Goal: Find specific page/section: Find specific page/section

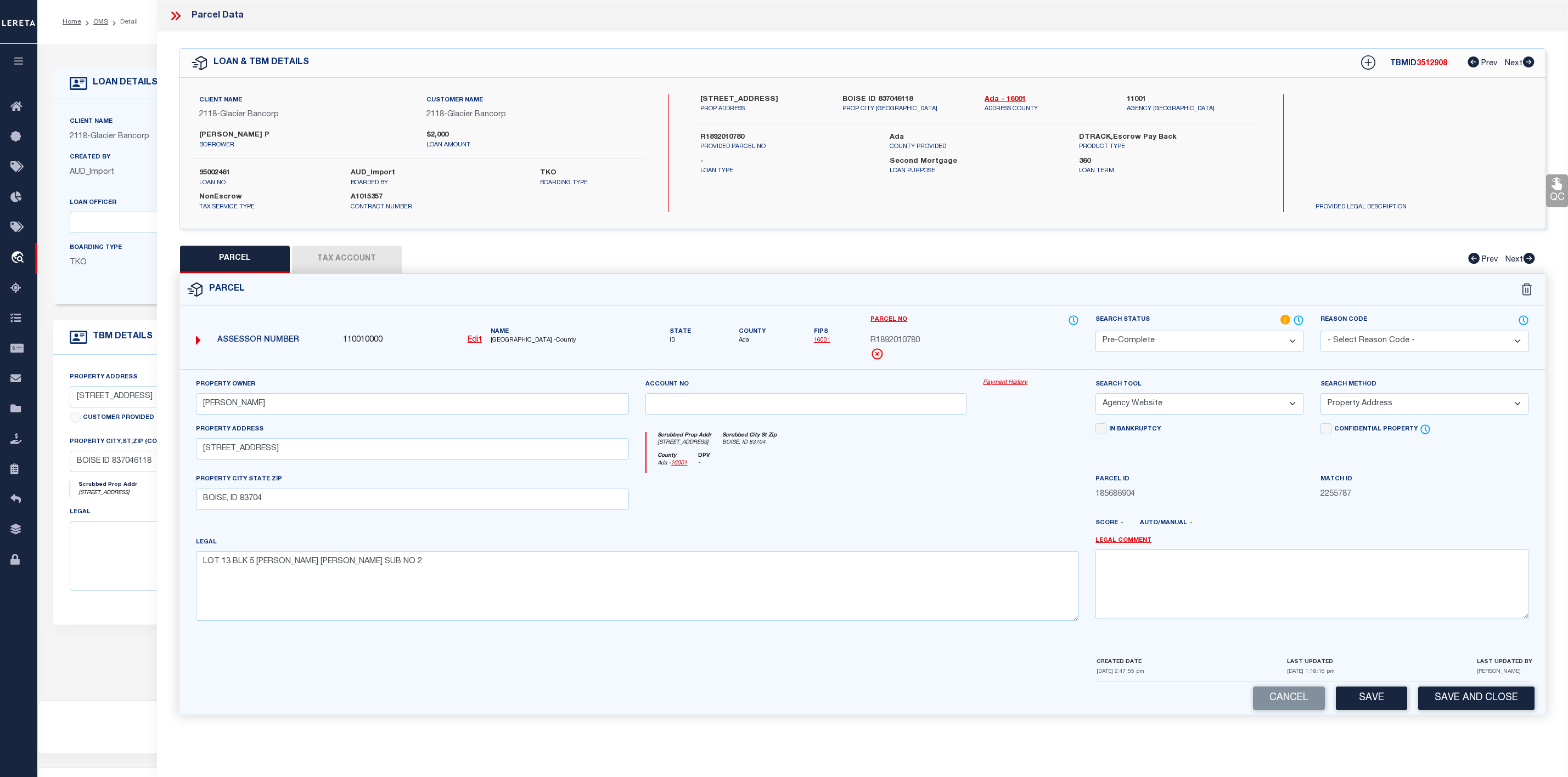
select select "PC"
select select "AGW"
select select "ADD"
select select "164180"
select select "3688"
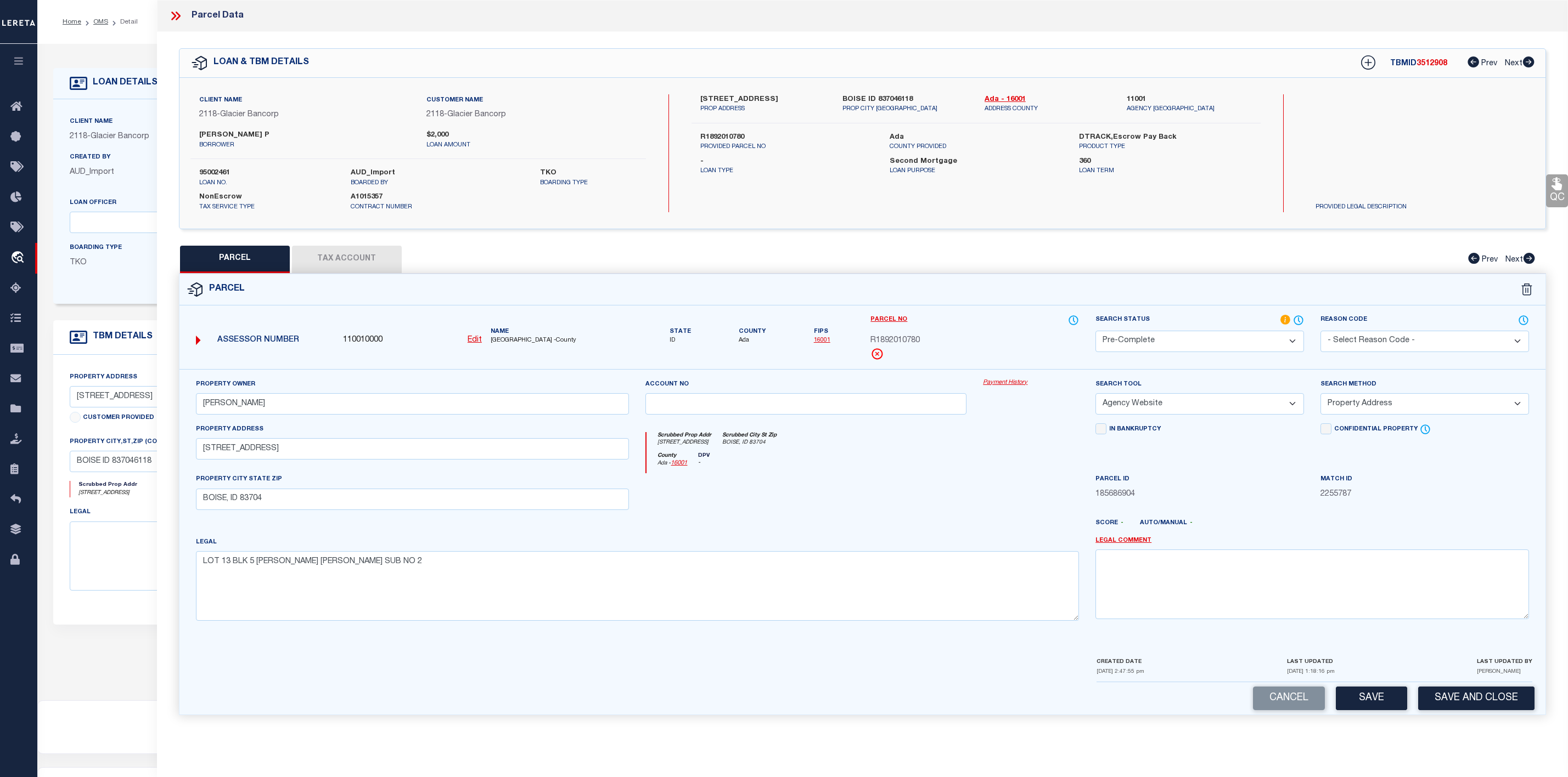
select select "100"
select select "NonEscrow"
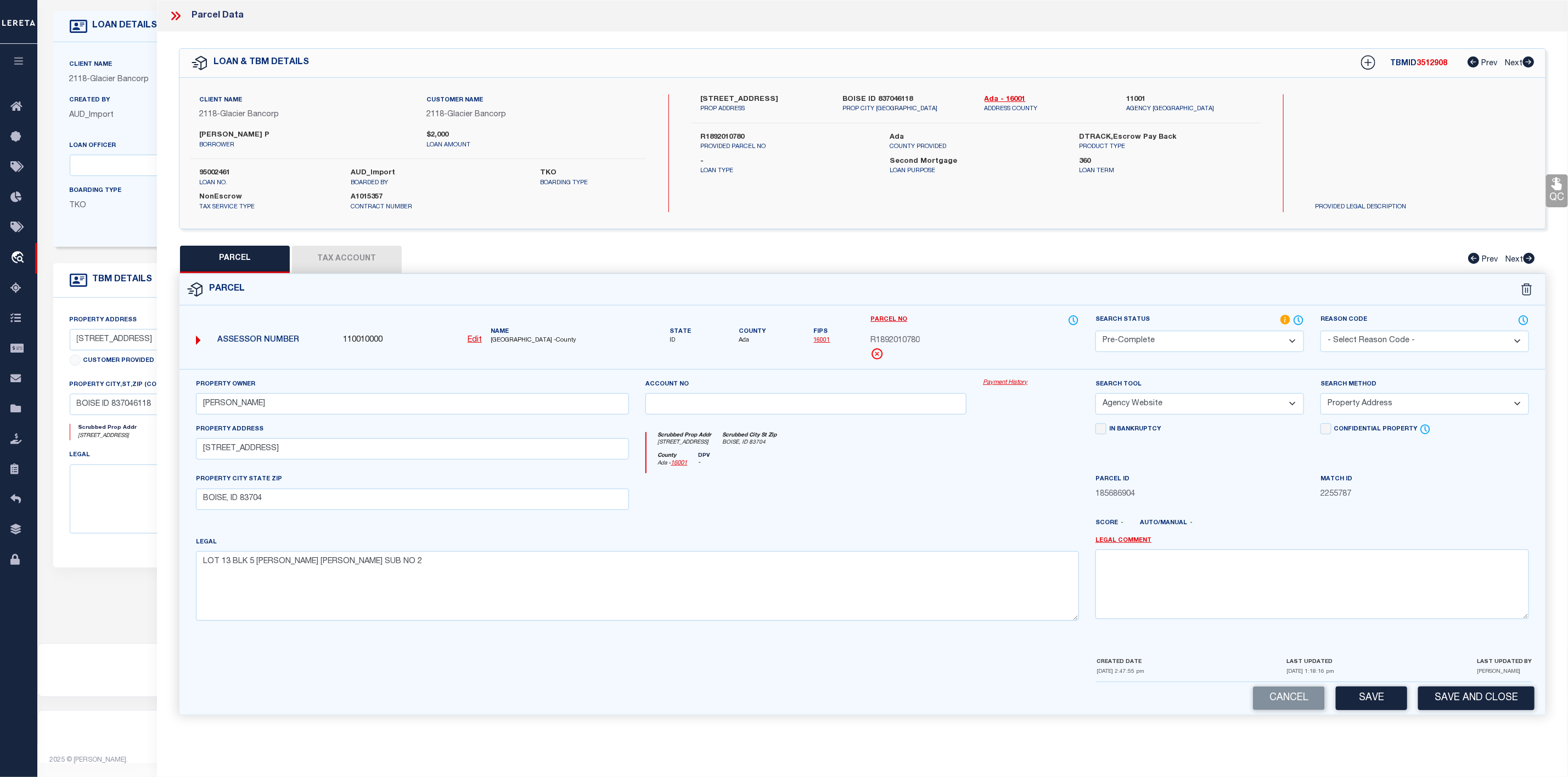
click at [179, 16] on icon at bounding box center [178, 16] width 5 height 9
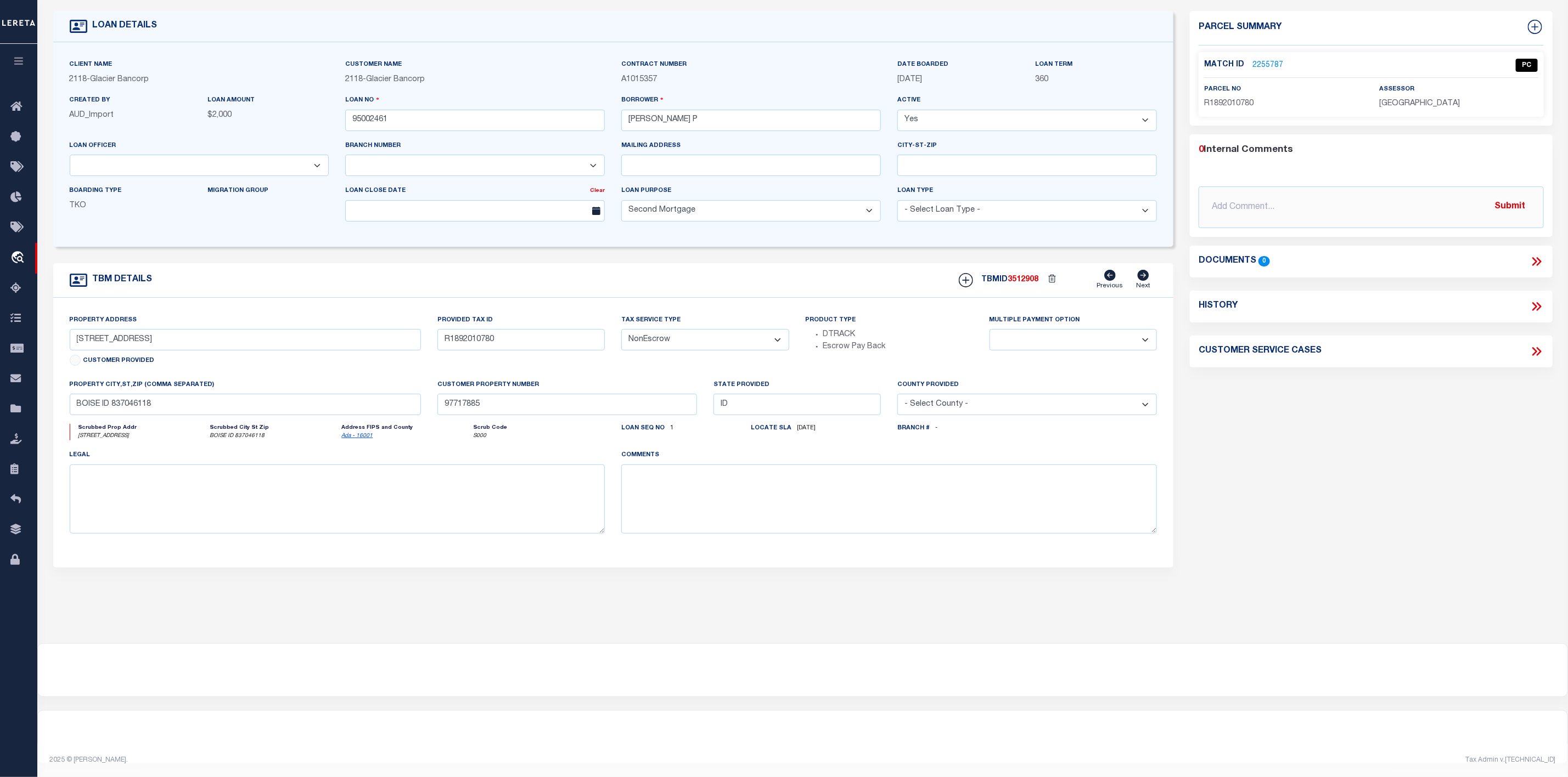
scroll to position [0, 0]
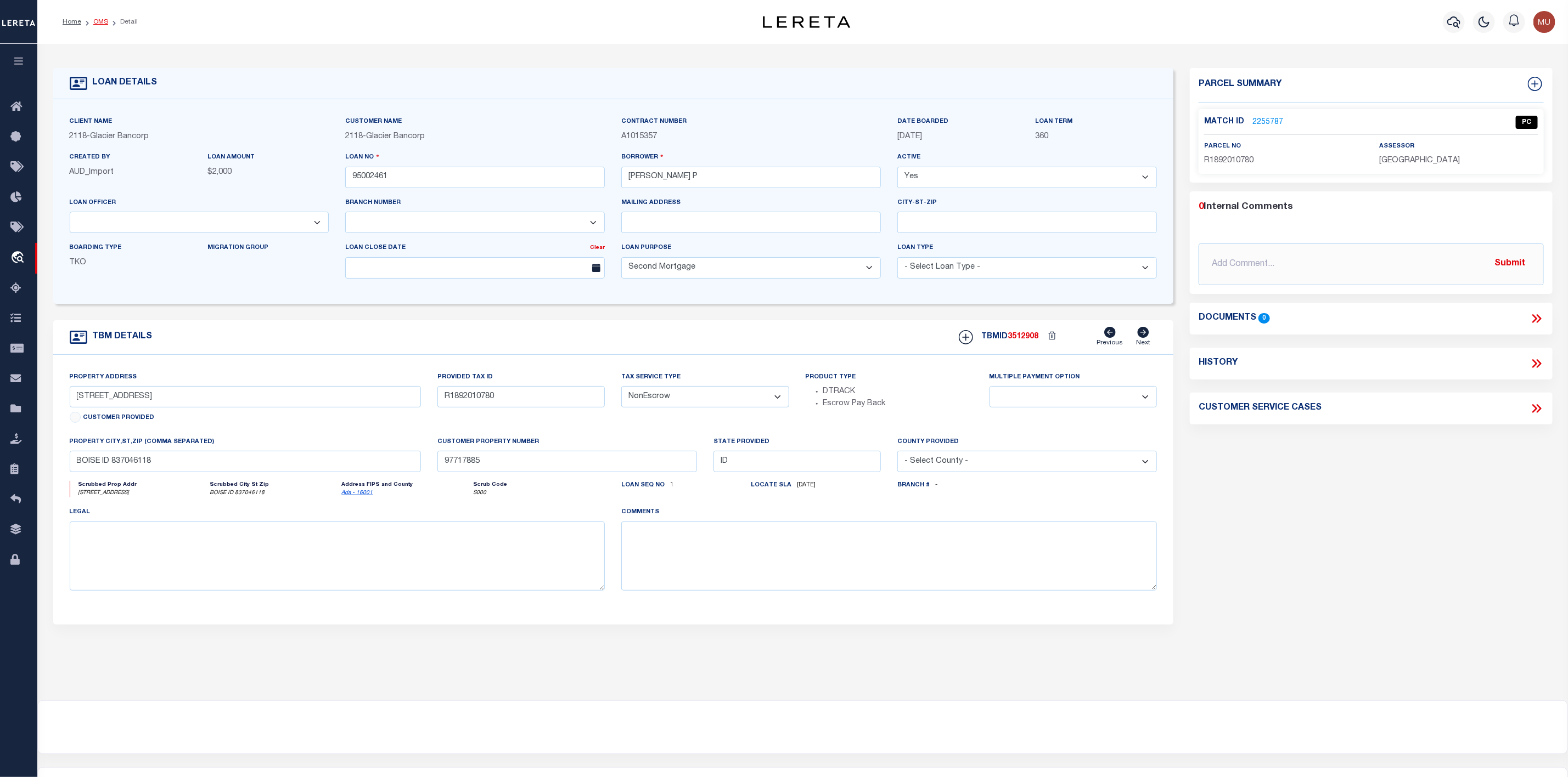
click at [101, 21] on link "OMS" at bounding box center [100, 22] width 15 height 7
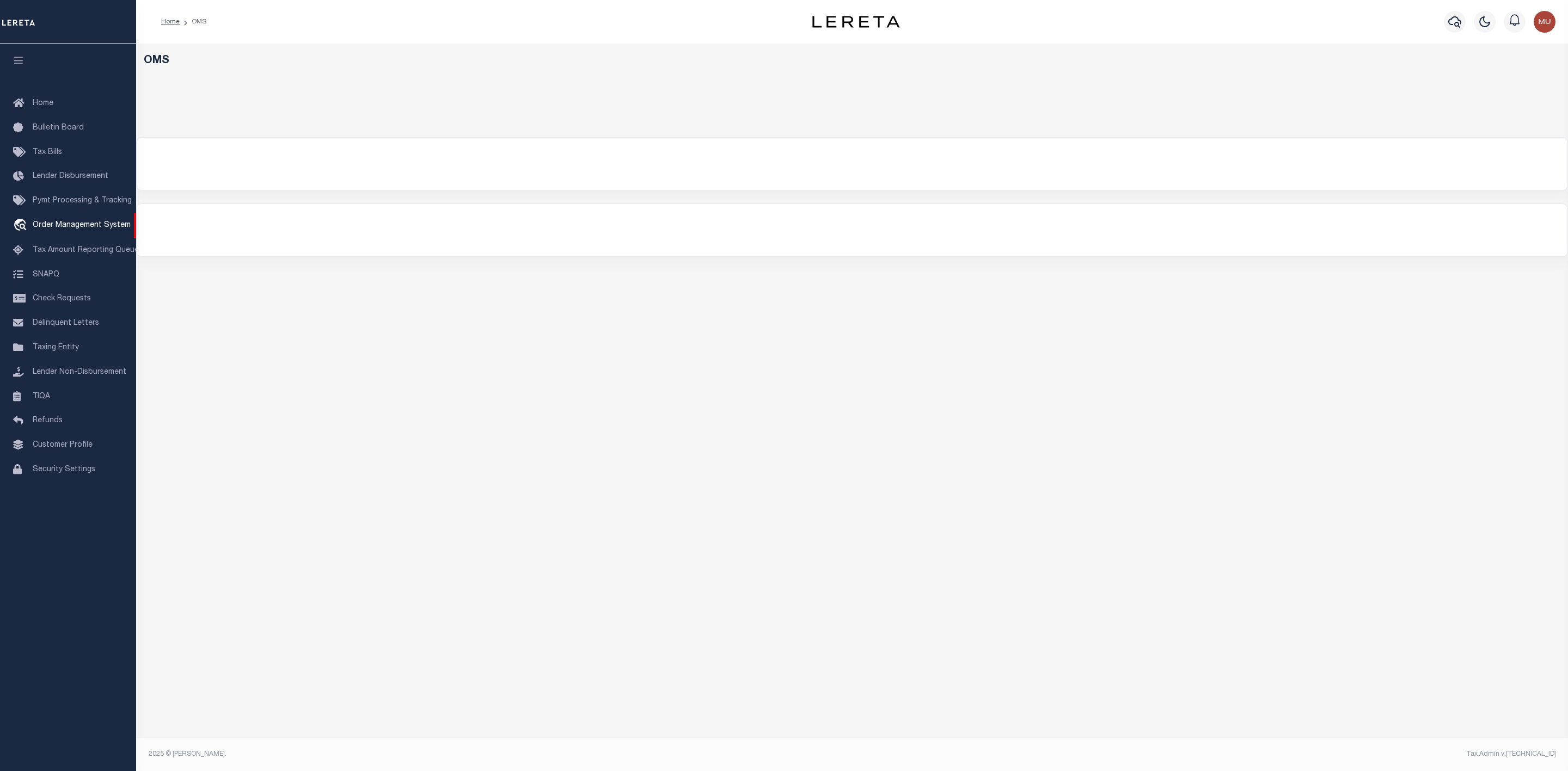
select select "200"
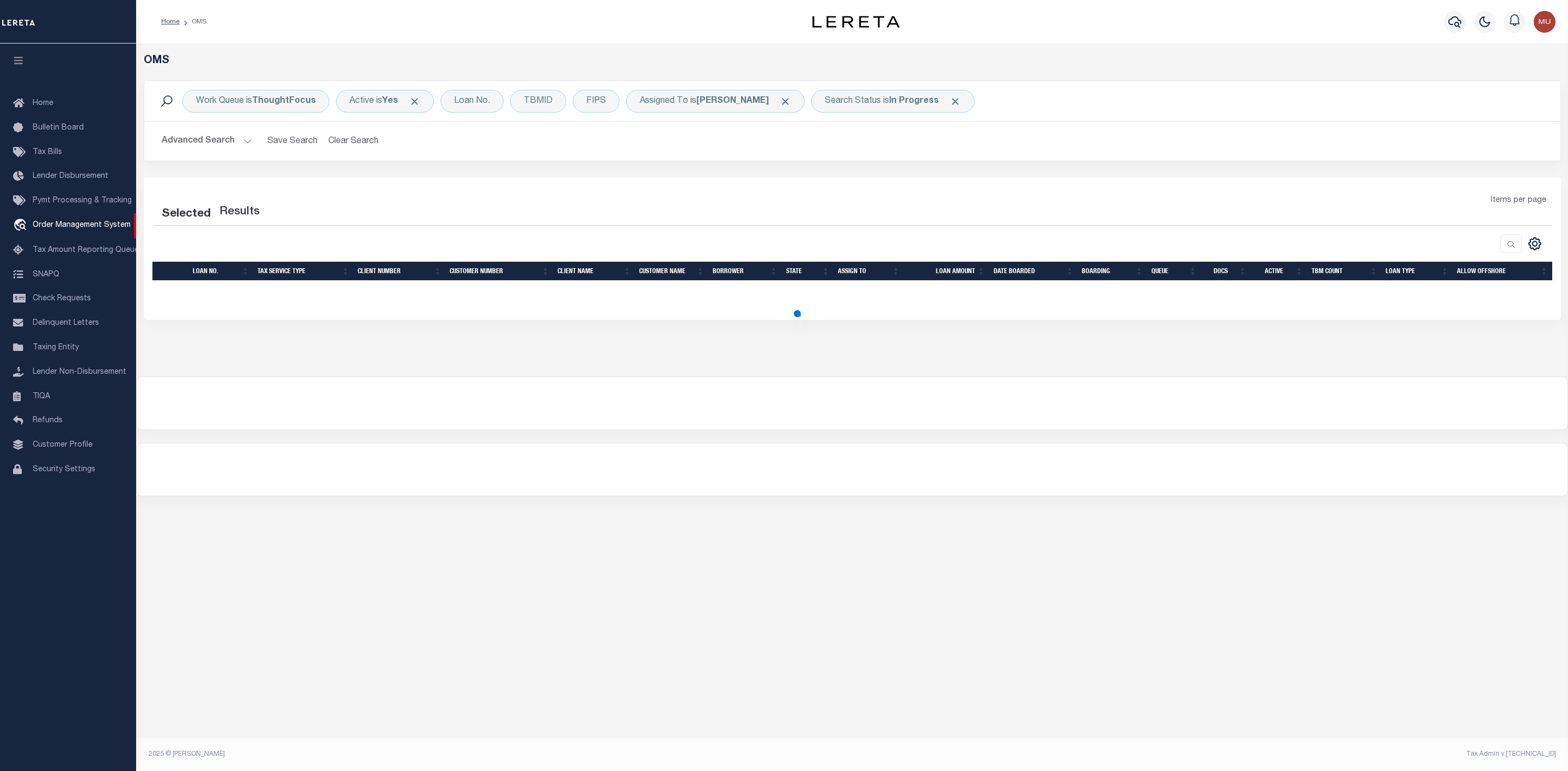
select select "200"
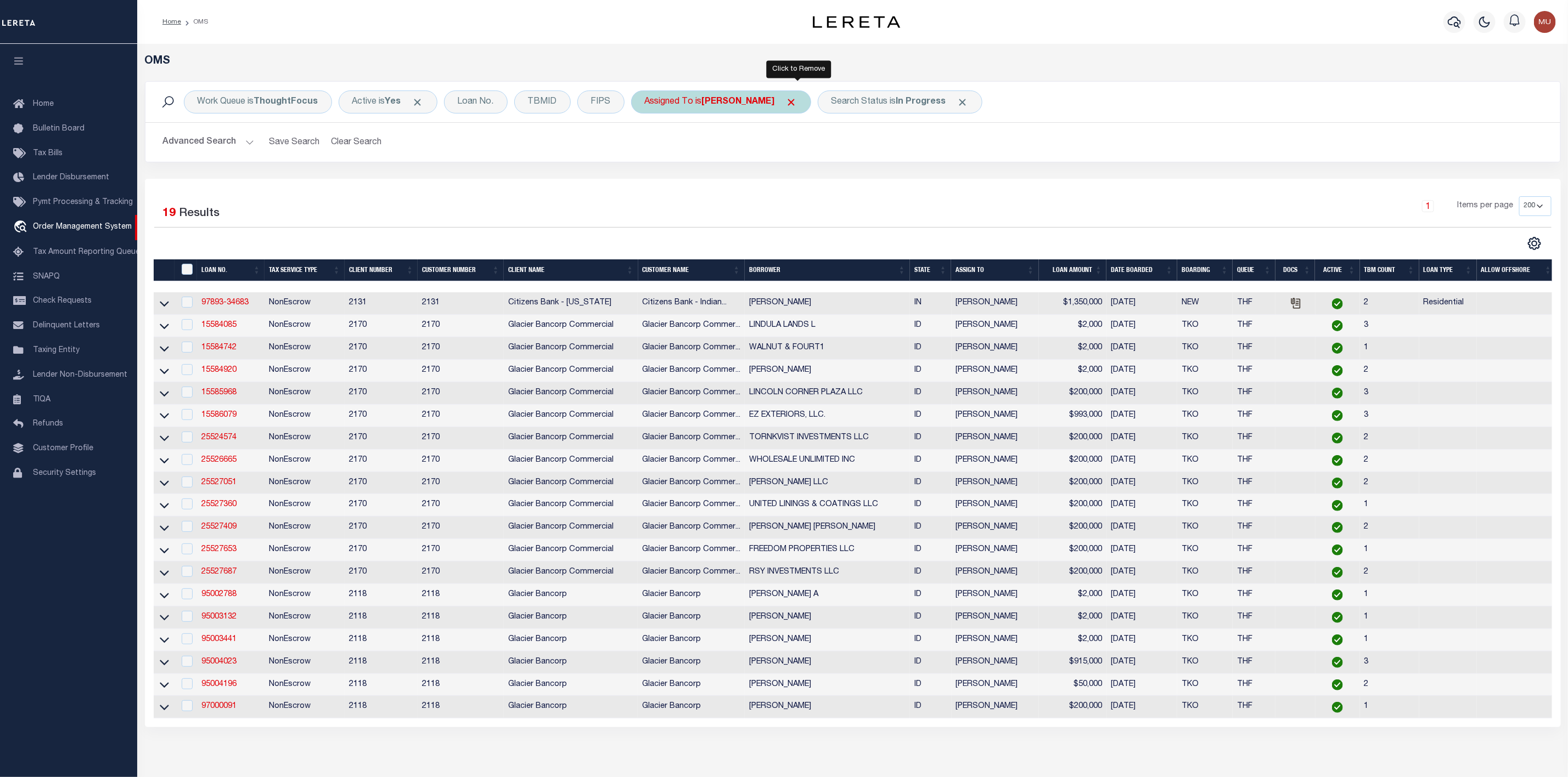
click at [798, 103] on span "Click to Remove" at bounding box center [792, 102] width 12 height 12
click at [670, 111] on div "Assigned To" at bounding box center [670, 101] width 77 height 23
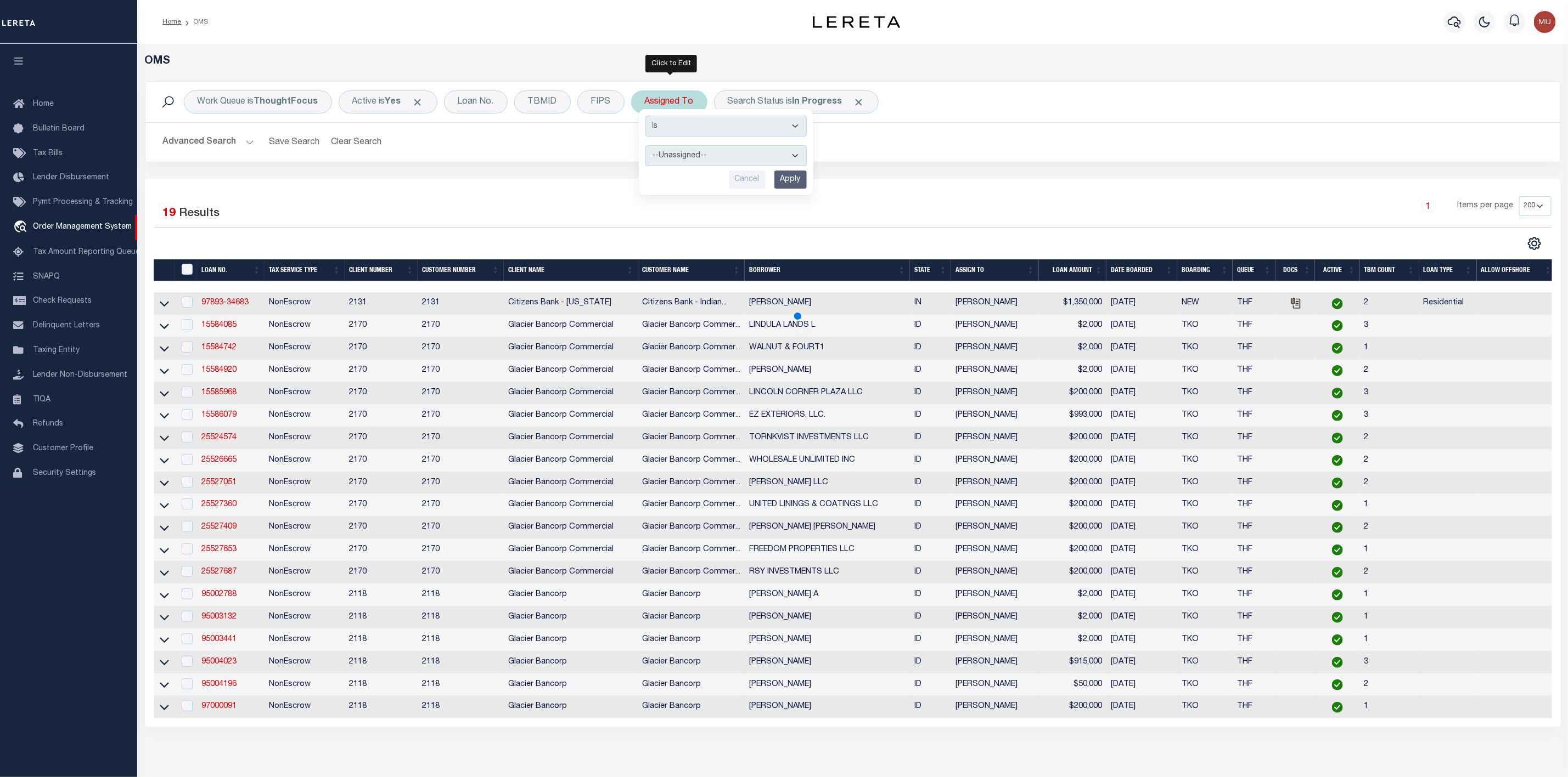
click at [665, 157] on select "--Unassigned-- Abdul Muzain Agustin Fernandez Ahmad Darwish Alberto Estrada All…" at bounding box center [726, 155] width 161 height 21
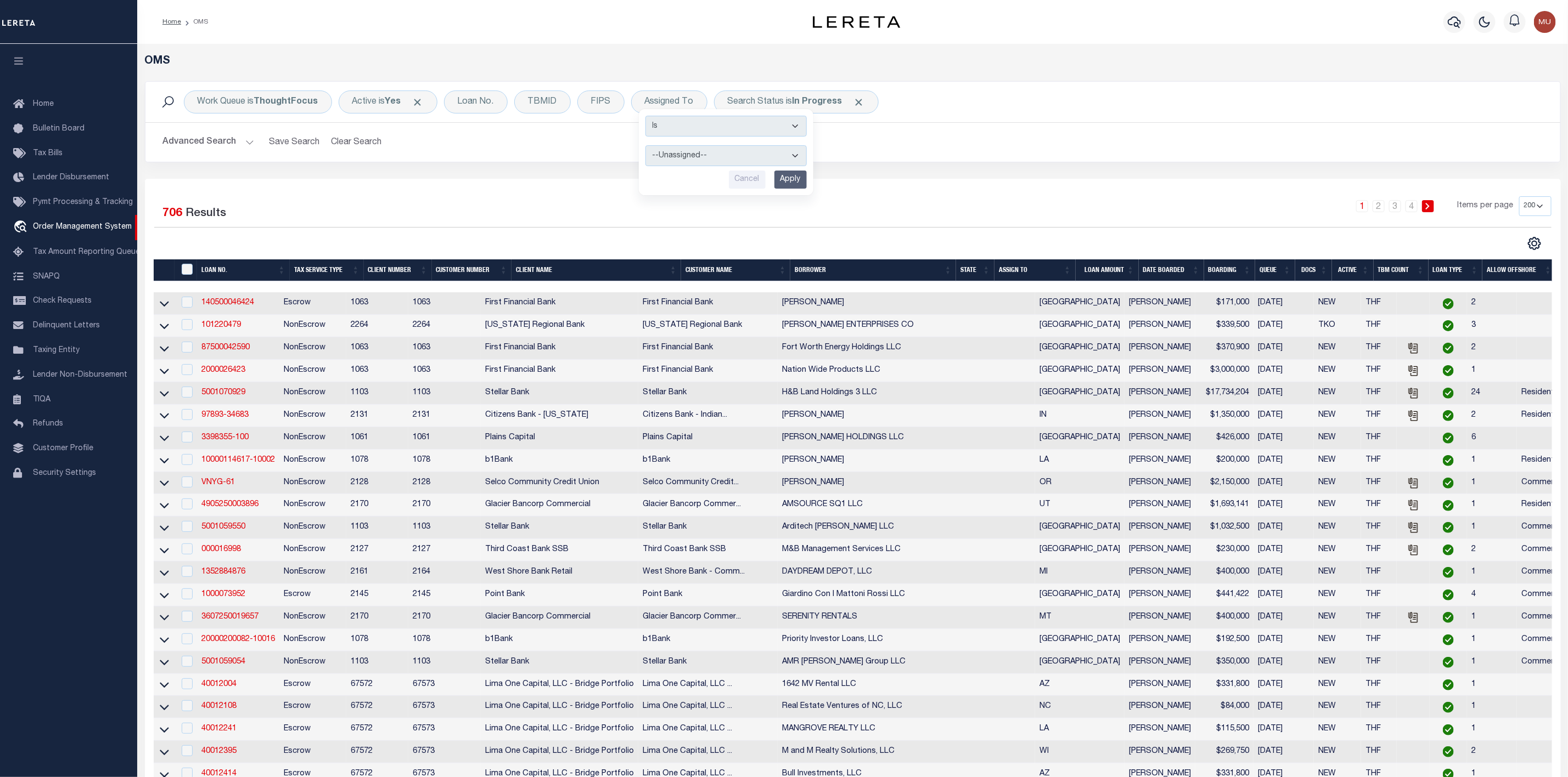
click at [561, 171] on div "Work Queue is ThoughtFocus Active is Yes Loan No. TBMID FIPS Assigned To Is Con…" at bounding box center [853, 130] width 1432 height 97
click at [225, 147] on button "Advanced Search" at bounding box center [209, 143] width 91 height 22
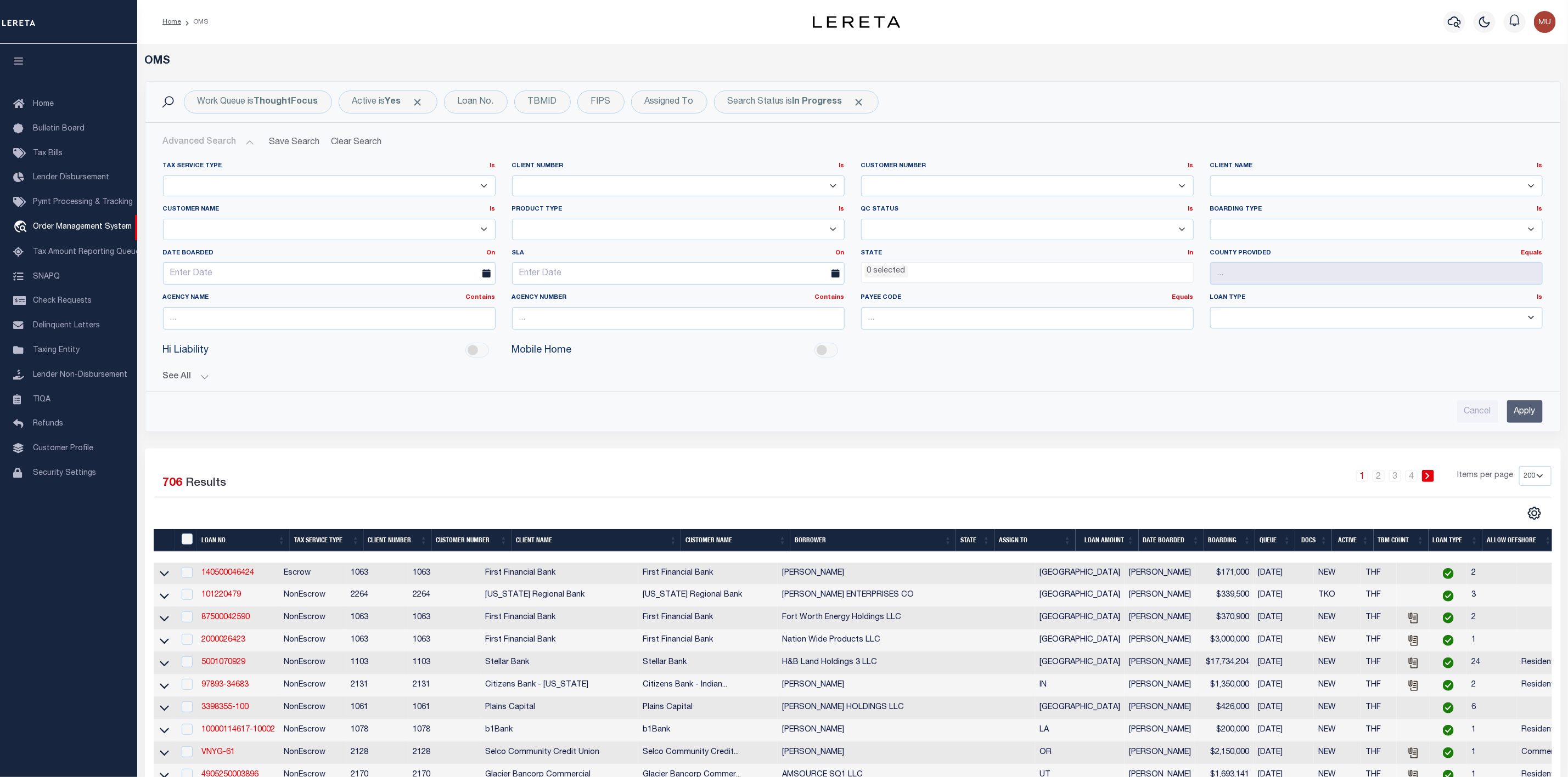
click at [1354, 96] on div "Work Queue is ThoughtFocus Active is Yes Loan No. TBMID FIPS Assigned To Is Con…" at bounding box center [853, 101] width 1397 height 23
